Goal: Download file/media

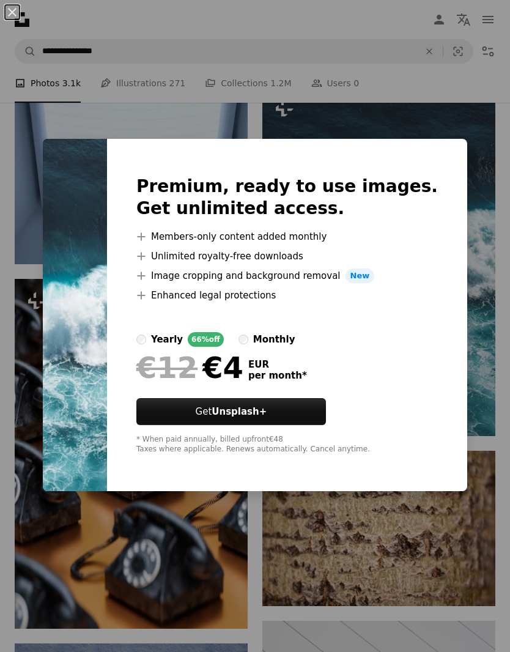
scroll to position [78336, 0]
click at [447, 517] on div "An X shape Premium, ready to use images. Get unlimited access. A plus sign Memb…" at bounding box center [255, 326] width 510 height 652
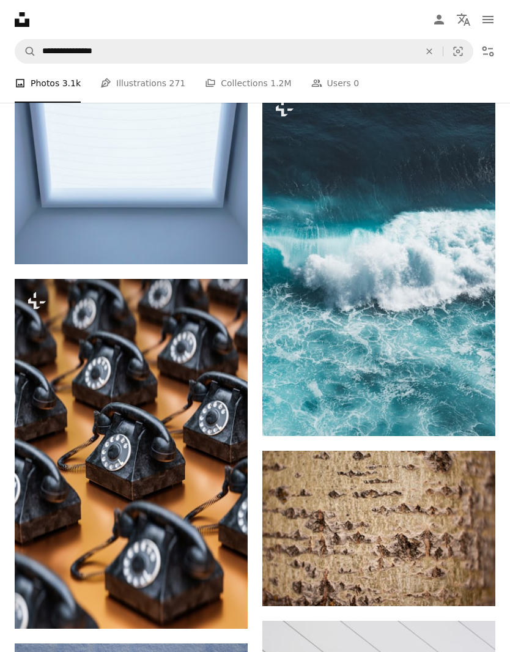
click at [406, 588] on img at bounding box center [378, 528] width 233 height 155
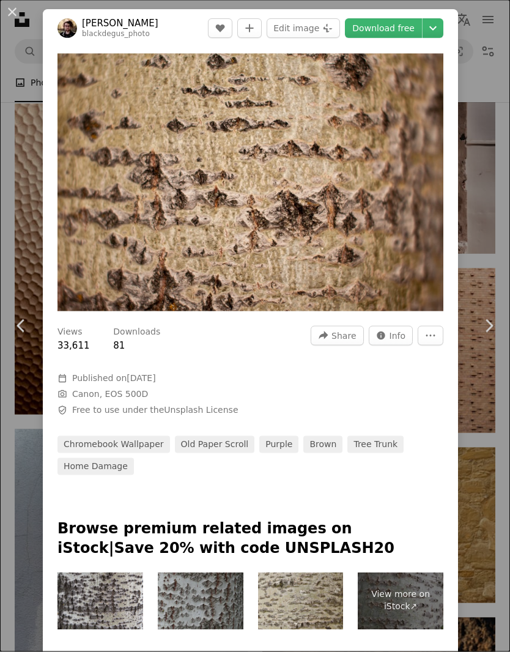
scroll to position [79391, 0]
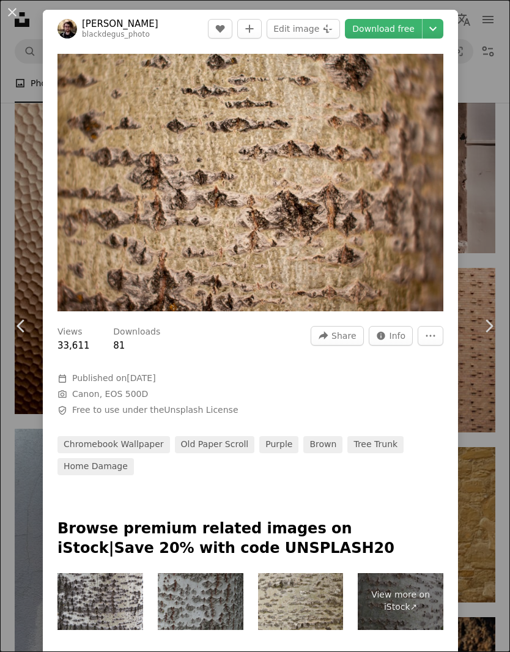
click at [488, 502] on div "An X shape Chevron left Chevron right Kirill Kadyrov blackdegus_photo A heart A…" at bounding box center [255, 326] width 510 height 652
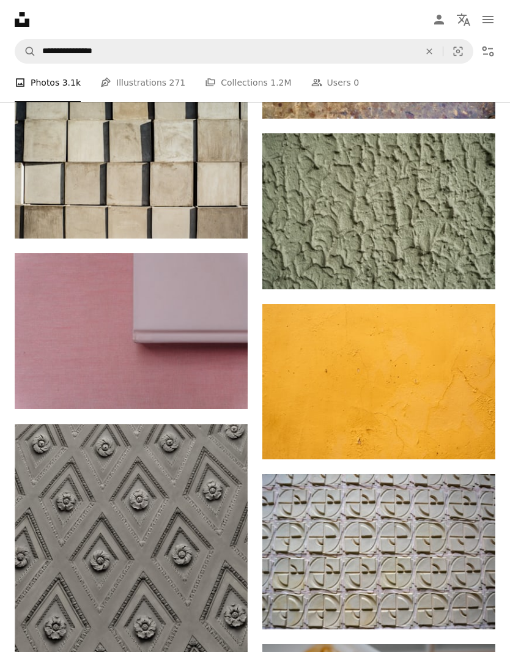
scroll to position [136838, 0]
